Goal: Transaction & Acquisition: Purchase product/service

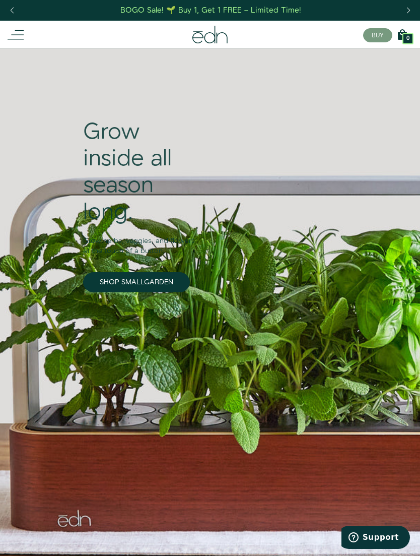
click at [24, 36] on icon at bounding box center [16, 35] width 16 height 16
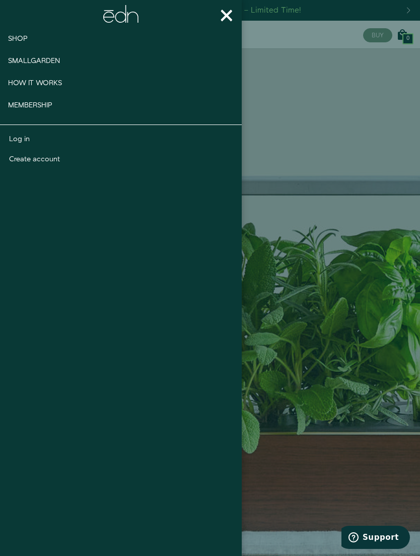
click at [338, 166] on div at bounding box center [210, 278] width 420 height 556
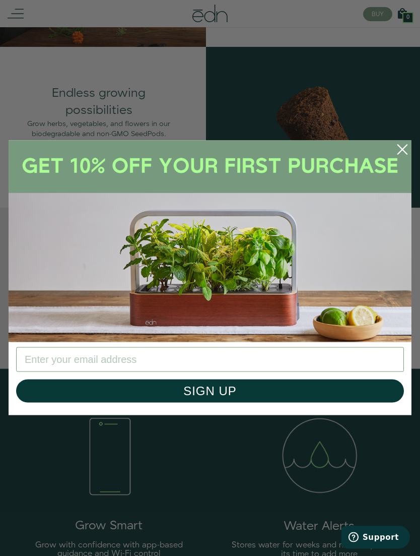
scroll to position [1047, 0]
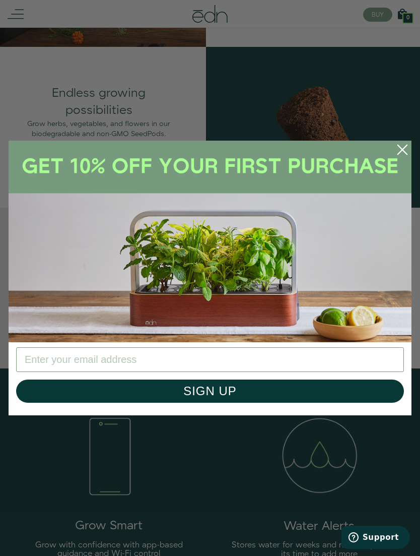
click at [396, 161] on circle "Close dialog" at bounding box center [402, 150] width 22 height 22
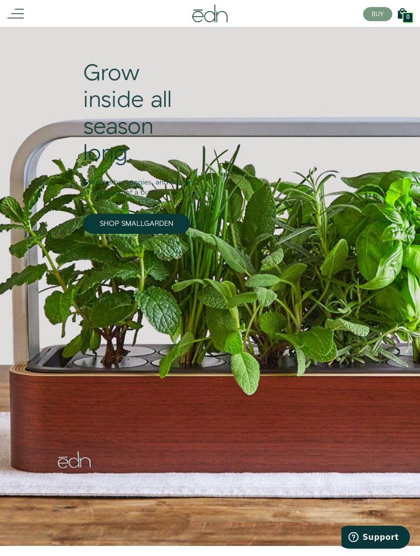
scroll to position [0, 0]
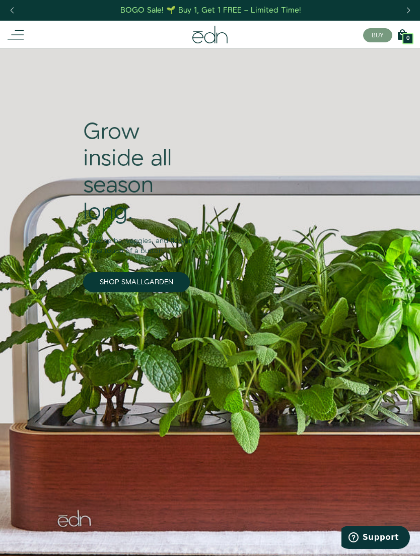
click at [382, 28] on button "BUY" at bounding box center [377, 35] width 29 height 14
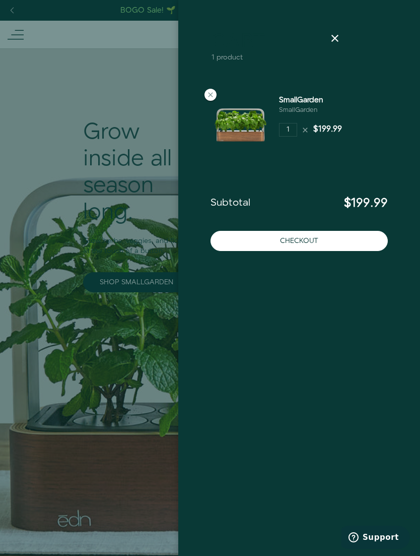
click at [216, 92] on div at bounding box center [211, 95] width 12 height 12
click at [339, 38] on icon at bounding box center [335, 38] width 12 height 12
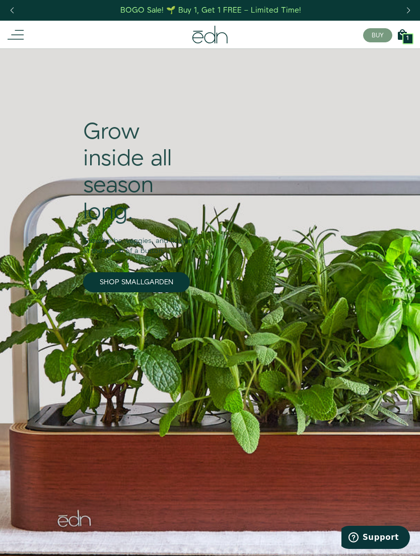
click at [408, 29] on icon at bounding box center [402, 35] width 12 height 12
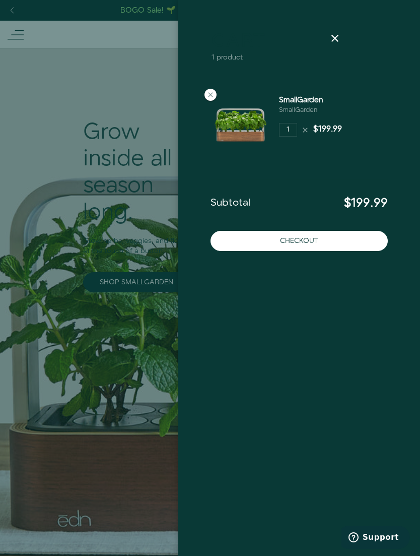
click at [216, 86] on div "Cart 1 product" at bounding box center [299, 59] width 193 height 54
click at [211, 88] on div "SmallGarden SmallGarden 1 $199.99" at bounding box center [299, 125] width 193 height 77
click at [309, 123] on div "1 $199.99" at bounding box center [310, 130] width 63 height 14
click at [306, 127] on icon at bounding box center [305, 130] width 8 height 8
click at [304, 131] on icon at bounding box center [305, 130] width 8 height 8
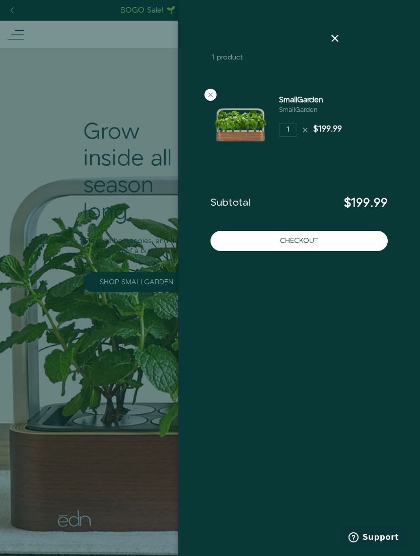
click at [212, 101] on img at bounding box center [241, 125] width 60 height 60
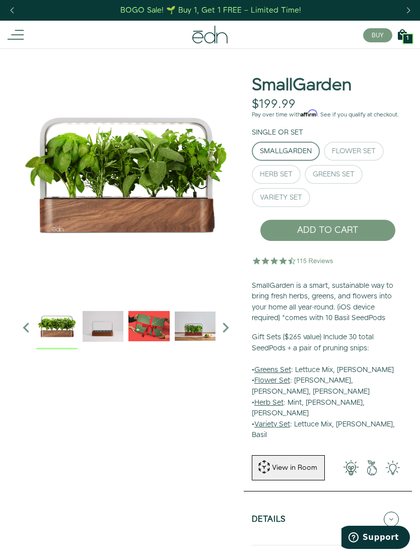
click at [17, 35] on icon at bounding box center [16, 35] width 16 height 16
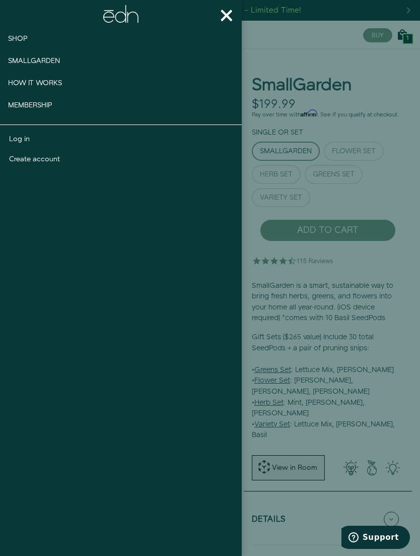
click at [57, 61] on span "Smallgarden" at bounding box center [34, 61] width 52 height 10
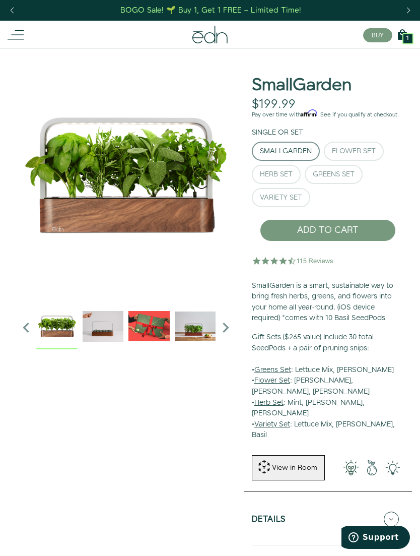
click at [410, 34] on div "1" at bounding box center [408, 38] width 11 height 11
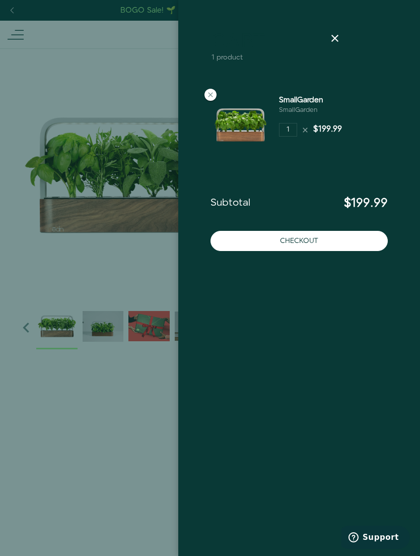
click at [210, 98] on icon at bounding box center [211, 95] width 8 height 8
click at [338, 41] on icon at bounding box center [335, 38] width 12 height 12
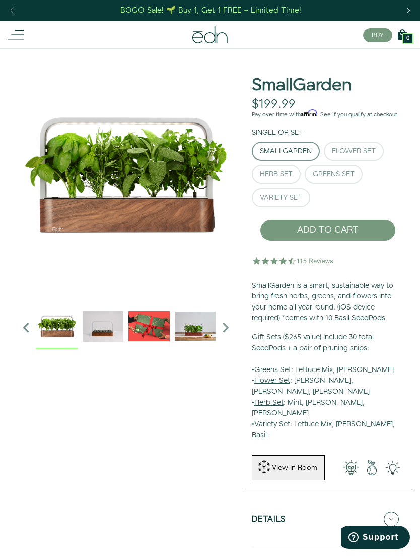
click at [15, 41] on icon at bounding box center [16, 35] width 16 height 16
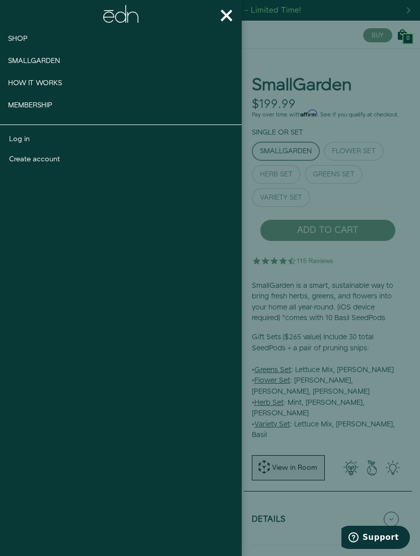
click at [21, 44] on link "Shop" at bounding box center [35, 39] width 70 height 22
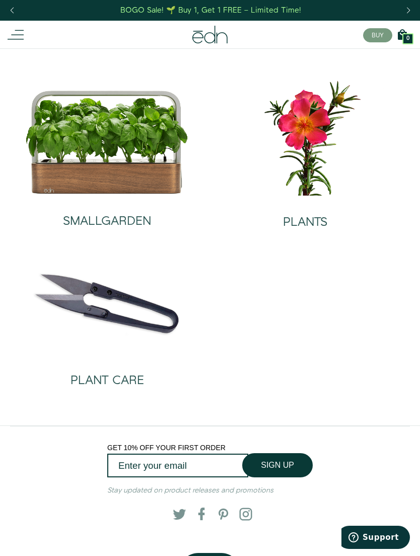
click at [19, 422] on main "SMALLGARDEN PLANTS PLANT CARE" at bounding box center [210, 236] width 420 height 377
click at [316, 175] on img at bounding box center [305, 137] width 182 height 117
click at [136, 136] on img at bounding box center [107, 142] width 164 height 105
click at [158, 322] on img at bounding box center [107, 295] width 182 height 117
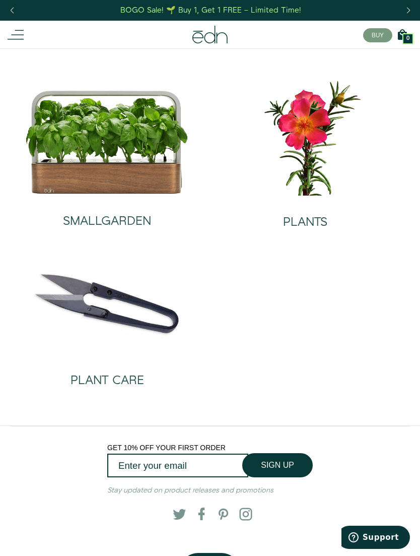
click at [277, 4] on link "BOGO Sale! 🌱 Buy 1, Get 1 FREE – Limited Time!" at bounding box center [211, 11] width 183 height 16
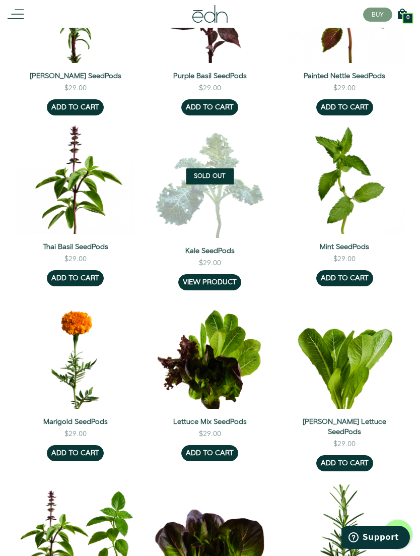
scroll to position [442, 0]
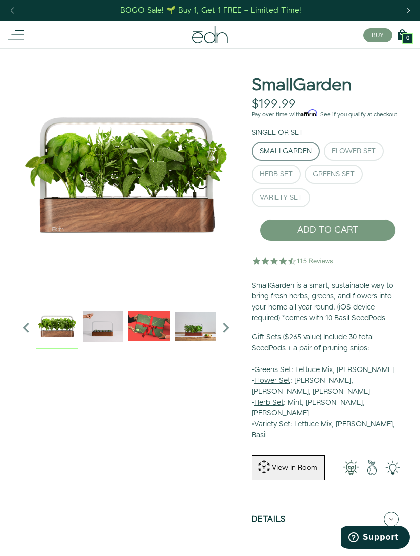
click at [364, 148] on div "Flower Set" at bounding box center [354, 151] width 44 height 7
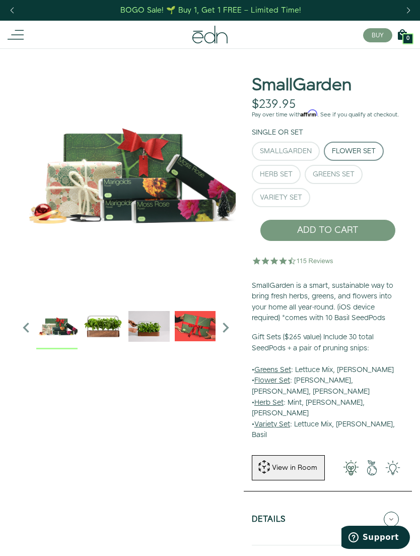
click at [278, 172] on div "Herb Set" at bounding box center [276, 174] width 33 height 7
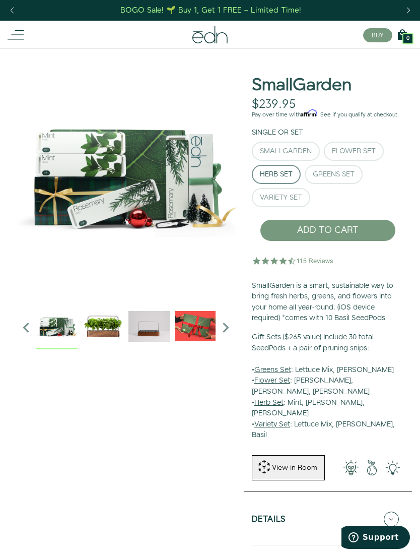
click at [354, 179] on button "Greens Set" at bounding box center [334, 174] width 58 height 19
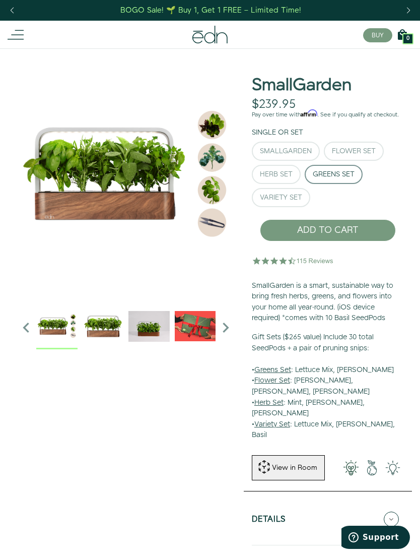
click at [292, 198] on div "Variety Set" at bounding box center [281, 197] width 42 height 7
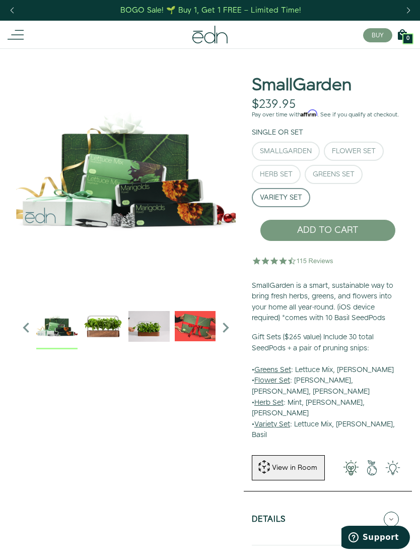
click at [303, 148] on div "SmallGarden" at bounding box center [286, 151] width 52 height 7
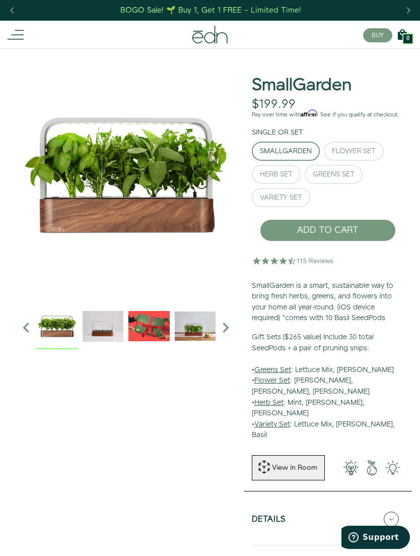
click at [215, 42] on icon at bounding box center [209, 35] width 35 height 18
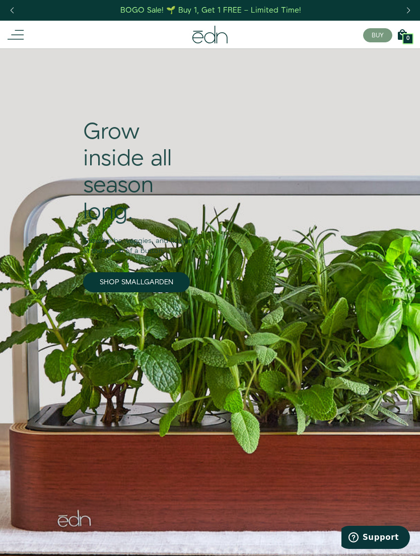
click at [164, 285] on link "SHOP SMALLGARDEN" at bounding box center [136, 282] width 107 height 20
click at [162, 276] on link "SHOP SMALLGARDEN" at bounding box center [136, 282] width 107 height 20
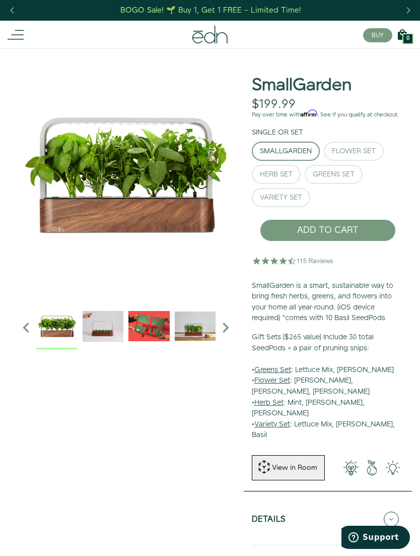
click at [363, 156] on button "Flower Set" at bounding box center [354, 151] width 60 height 19
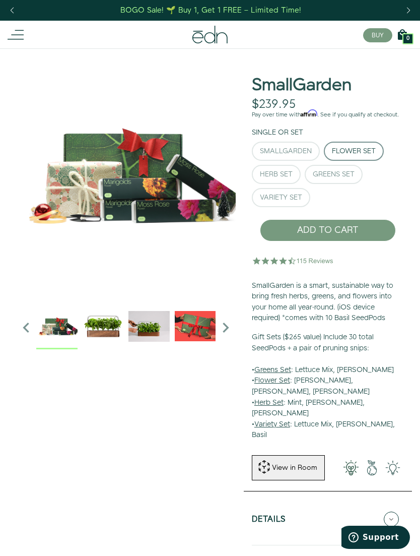
click at [303, 142] on button "SmallGarden" at bounding box center [286, 151] width 68 height 19
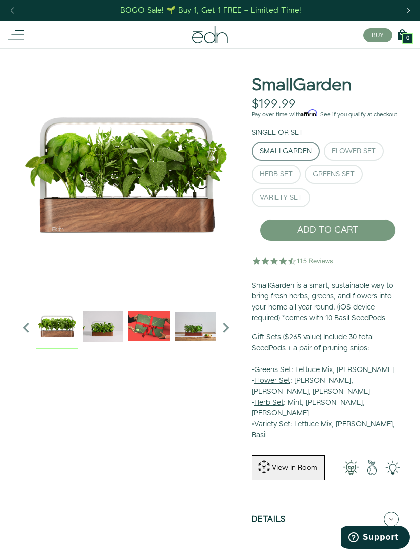
click at [218, 27] on icon at bounding box center [209, 35] width 35 height 18
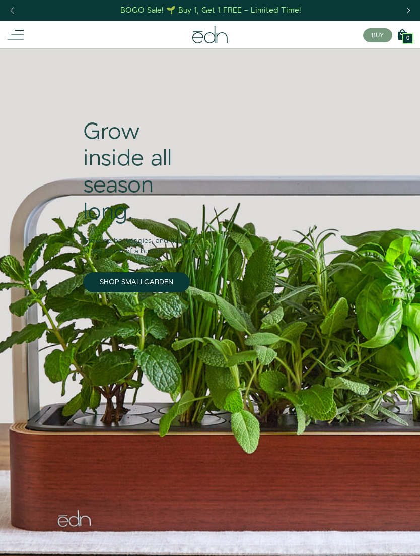
scroll to position [54, 0]
